Goal: Task Accomplishment & Management: Use online tool/utility

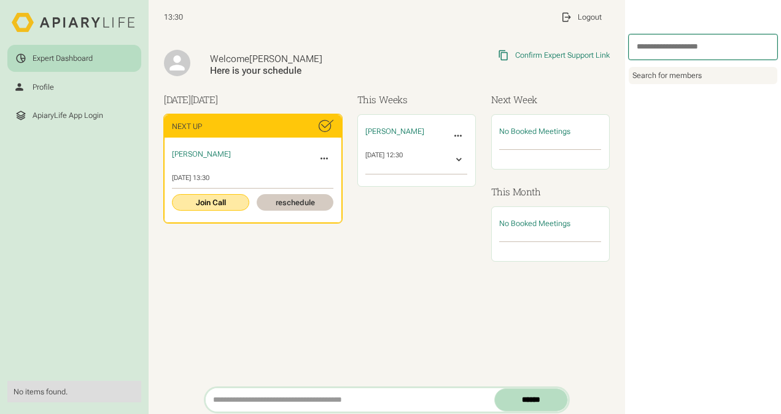
click at [209, 197] on link "Join Call" at bounding box center [210, 202] width 77 height 17
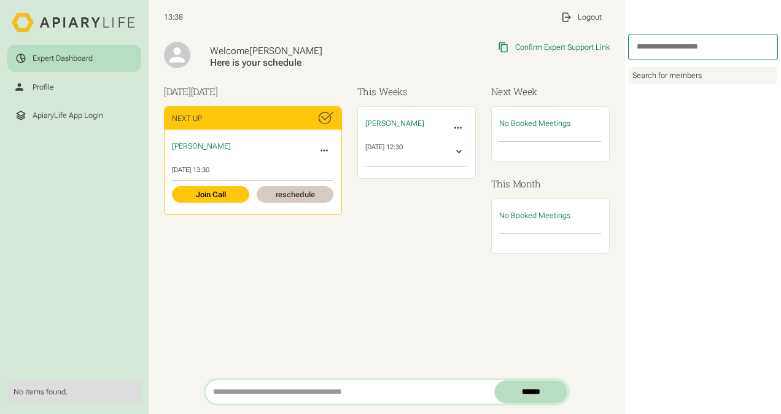
scroll to position [10, 0]
